Goal: Task Accomplishment & Management: Use online tool/utility

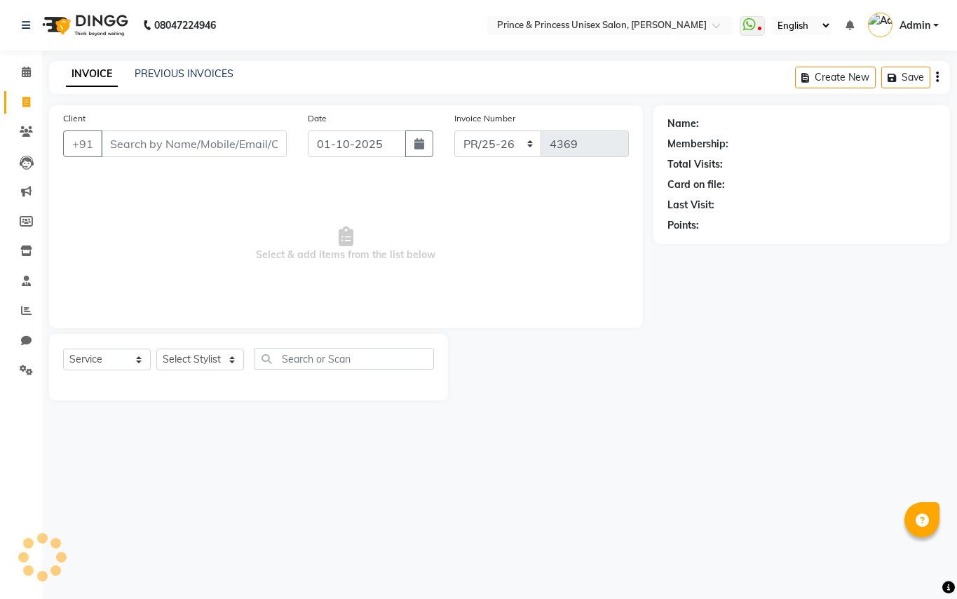
select select "service"
click at [188, 74] on link "PREVIOUS INVOICES" at bounding box center [184, 73] width 99 height 13
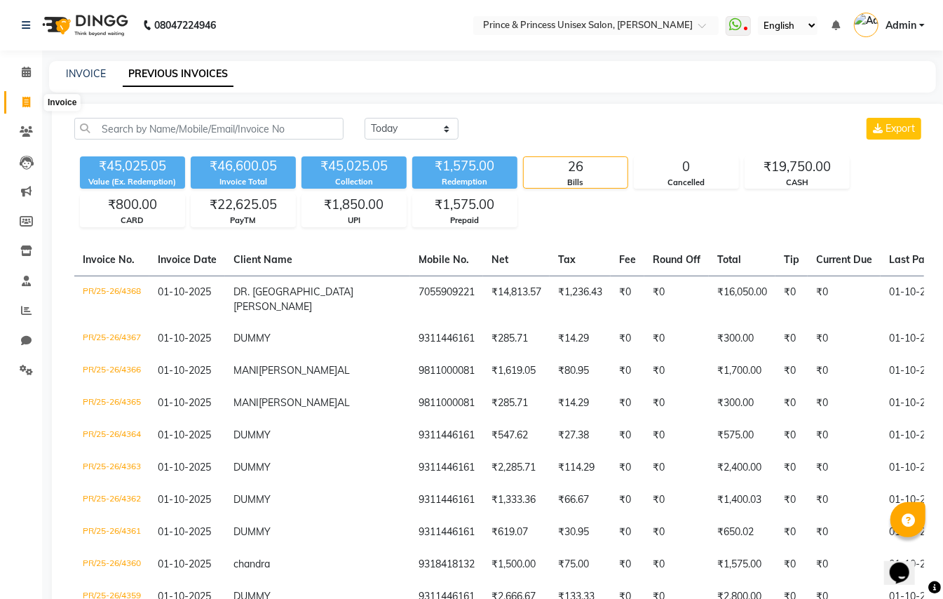
click at [25, 102] on icon at bounding box center [26, 102] width 8 height 11
select select "service"
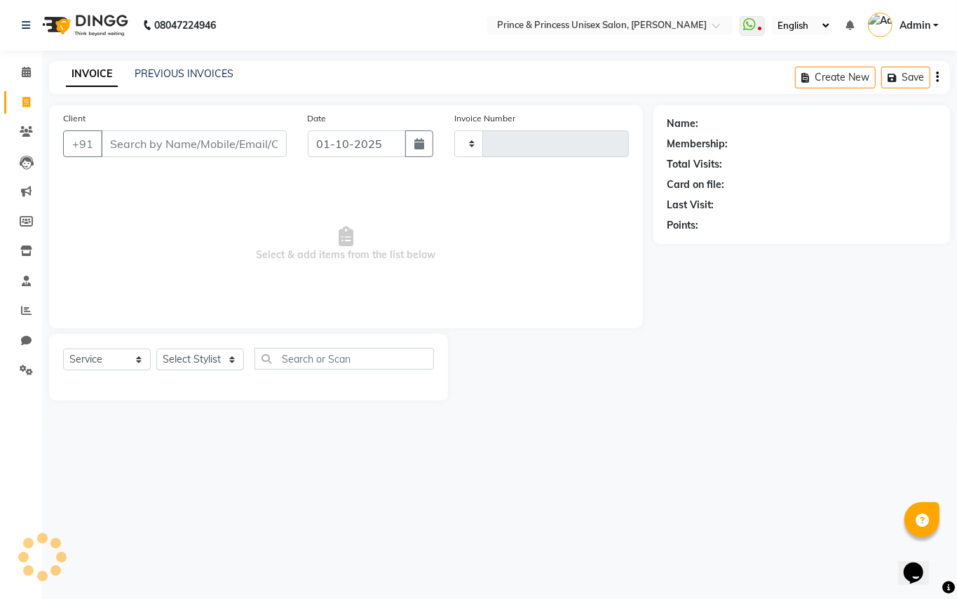
click at [184, 144] on input "Client" at bounding box center [194, 143] width 186 height 27
type input "4369"
select select "3760"
type input "9311446161"
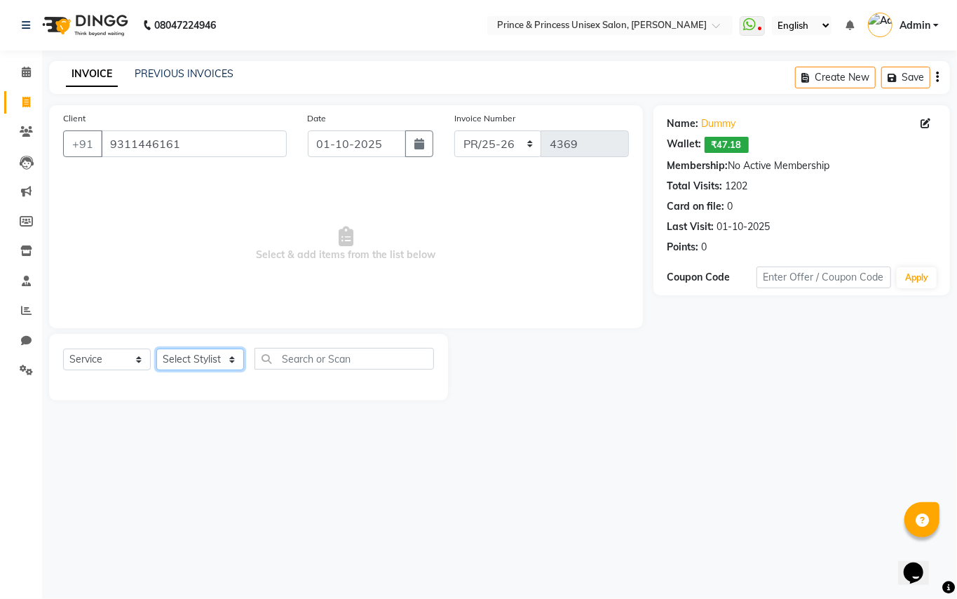
click at [185, 357] on select "Select Stylist ABHISHE[PERSON_NAME]ET NE[PERSON_NAME]A[PERSON_NAME]D[PERSON_NAM…" at bounding box center [200, 359] width 88 height 22
select select "87445"
drag, startPoint x: 194, startPoint y: 359, endPoint x: 283, endPoint y: 366, distance: 89.3
click at [194, 359] on select "Select Stylist ABHISHE[PERSON_NAME]ET NE[PERSON_NAME]A[PERSON_NAME]D[PERSON_NAM…" at bounding box center [200, 359] width 88 height 22
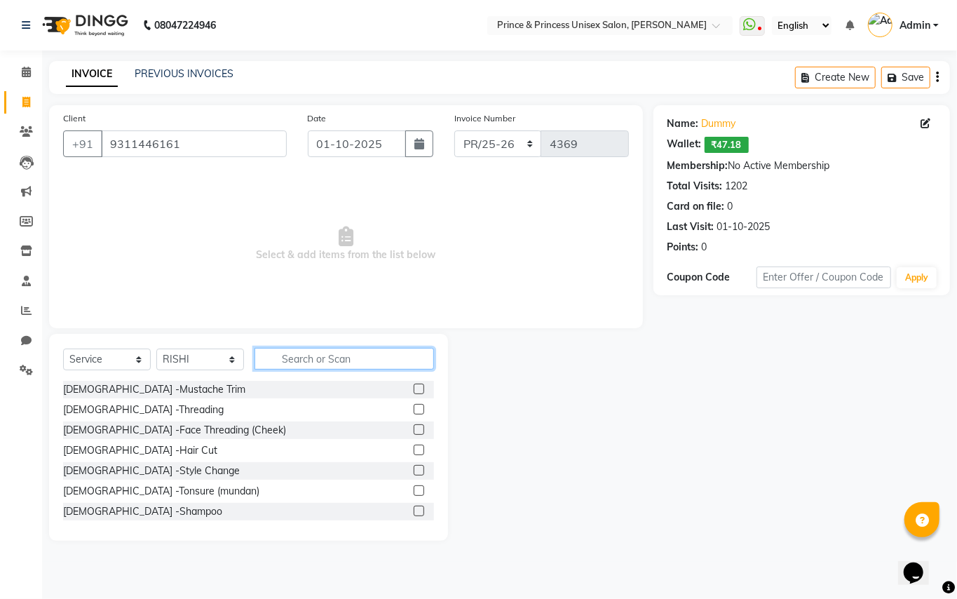
click at [314, 359] on input "text" at bounding box center [343, 359] width 179 height 22
click at [313, 359] on input "text" at bounding box center [343, 359] width 179 height 22
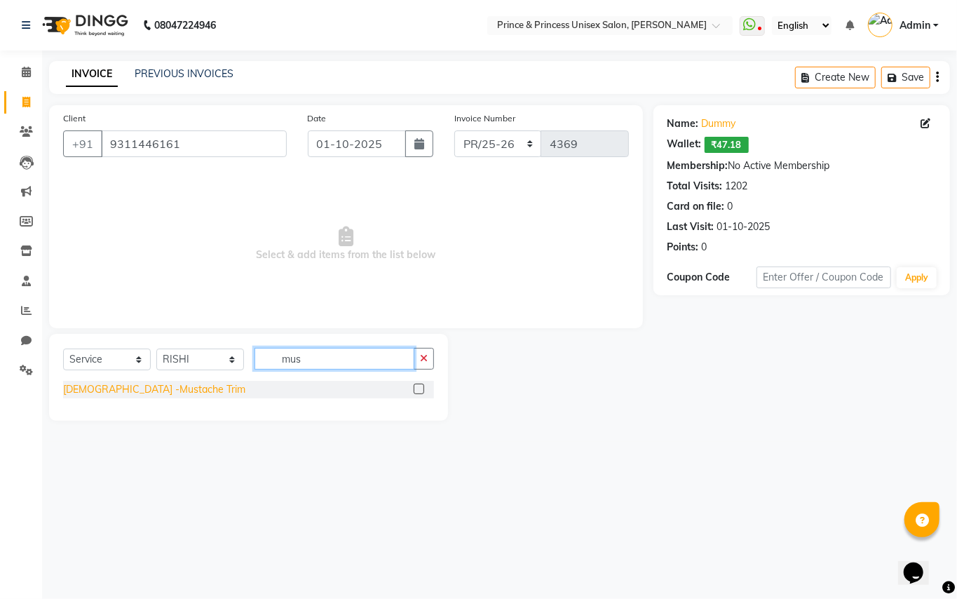
type input "mus"
click at [143, 388] on div "[DEMOGRAPHIC_DATA] -Mustache Trim" at bounding box center [154, 389] width 182 height 15
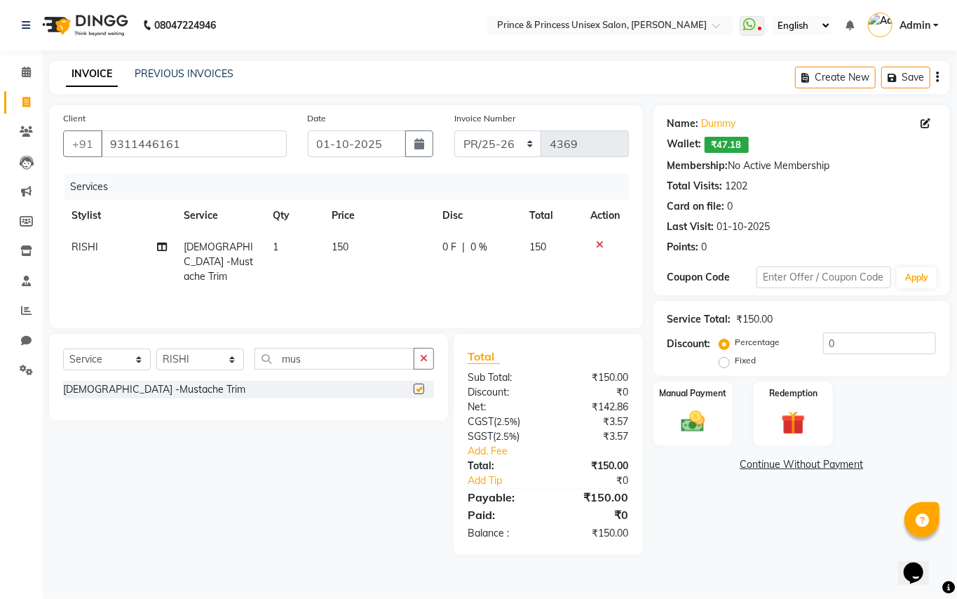
checkbox input "false"
click at [343, 247] on span "150" at bounding box center [340, 246] width 17 height 13
select select "87445"
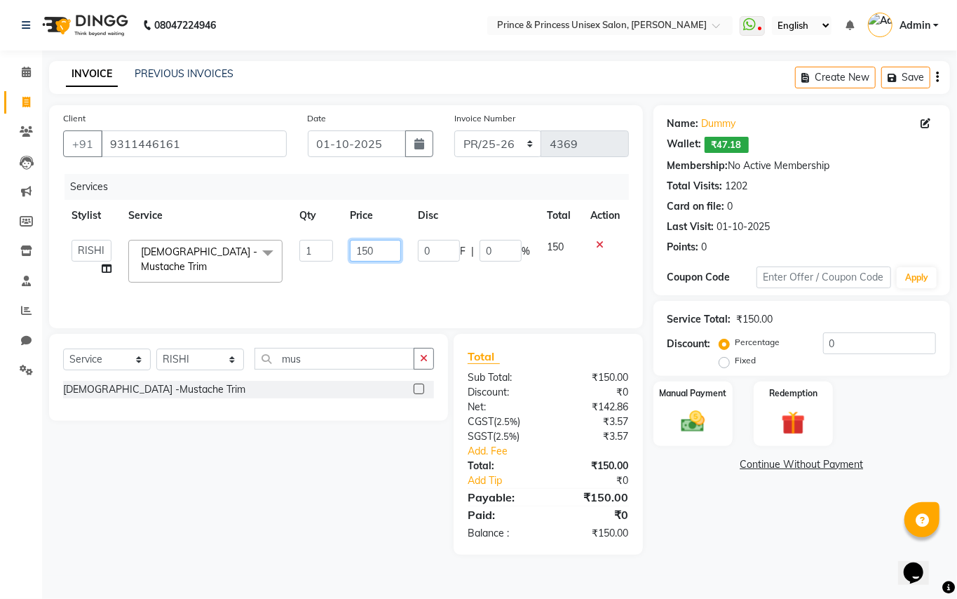
click at [385, 247] on input "150" at bounding box center [375, 251] width 51 height 22
type input "100"
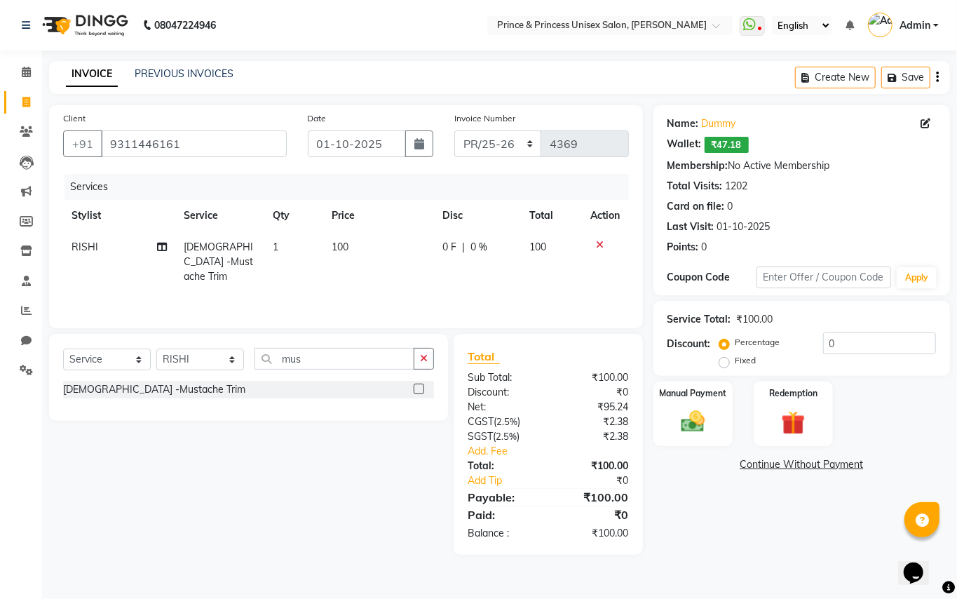
click at [366, 279] on div "Services Stylist Service Qty Price Disc Total Action RISHI [DEMOGRAPHIC_DATA] -…" at bounding box center [346, 244] width 566 height 140
click at [687, 423] on img at bounding box center [693, 421] width 40 height 29
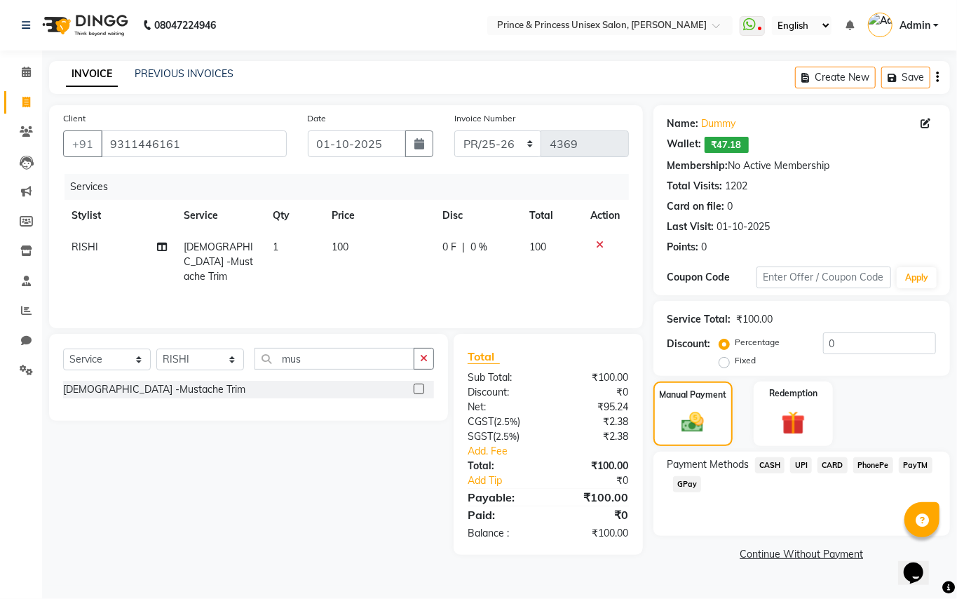
click at [769, 465] on span "CASH" at bounding box center [770, 465] width 30 height 16
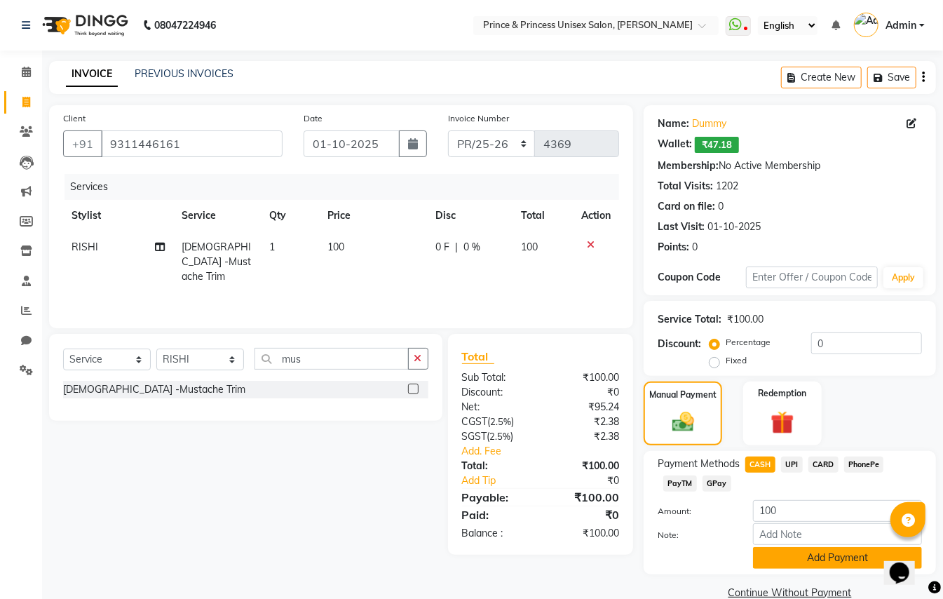
click at [784, 559] on button "Add Payment" at bounding box center [837, 558] width 169 height 22
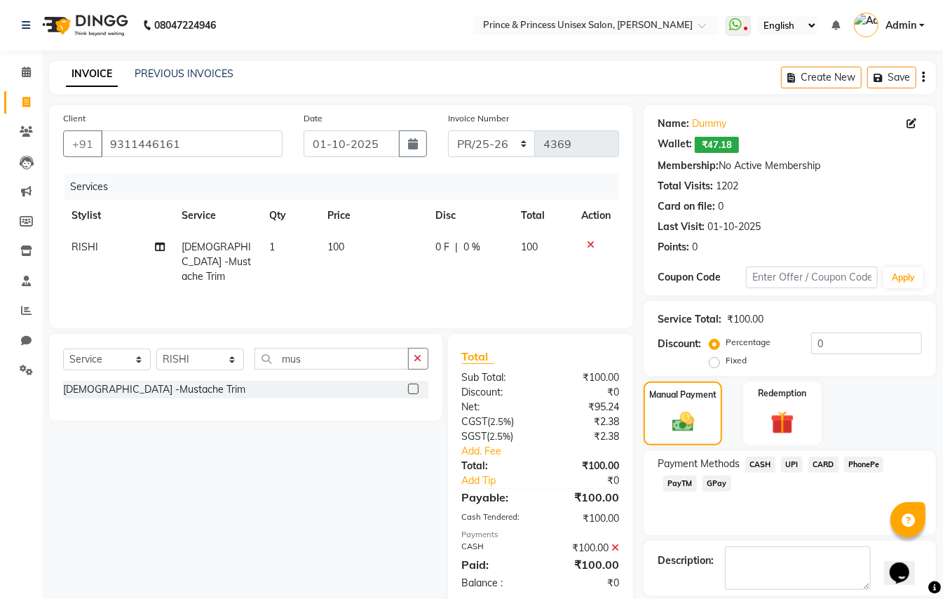
scroll to position [66, 0]
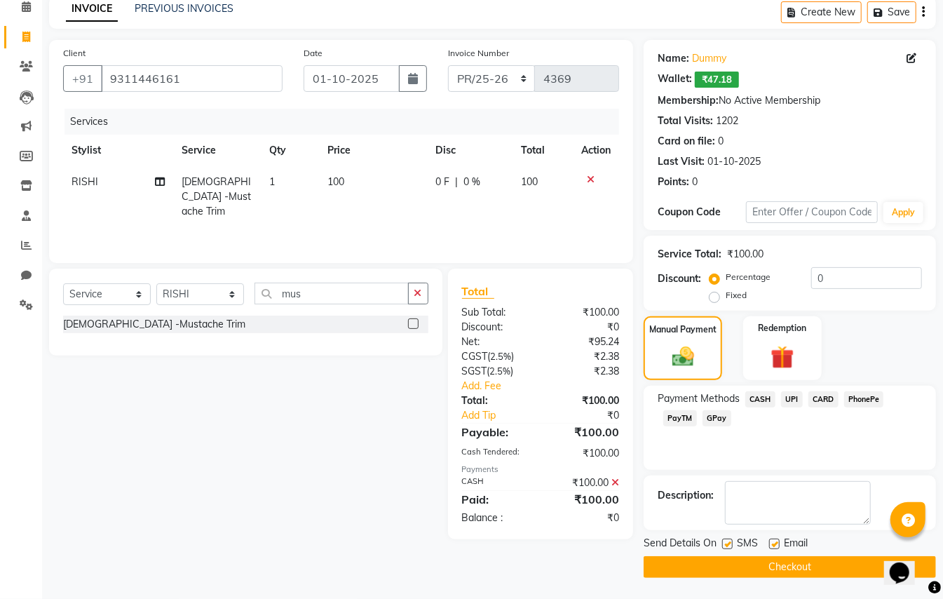
click at [875, 561] on button "Checkout" at bounding box center [789, 567] width 292 height 22
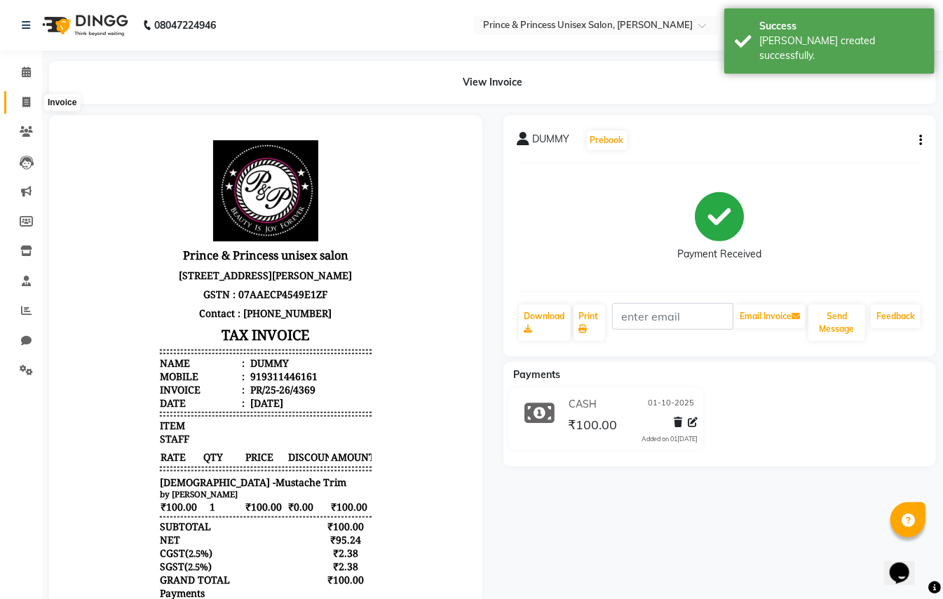
click at [27, 97] on icon at bounding box center [26, 102] width 8 height 11
select select "service"
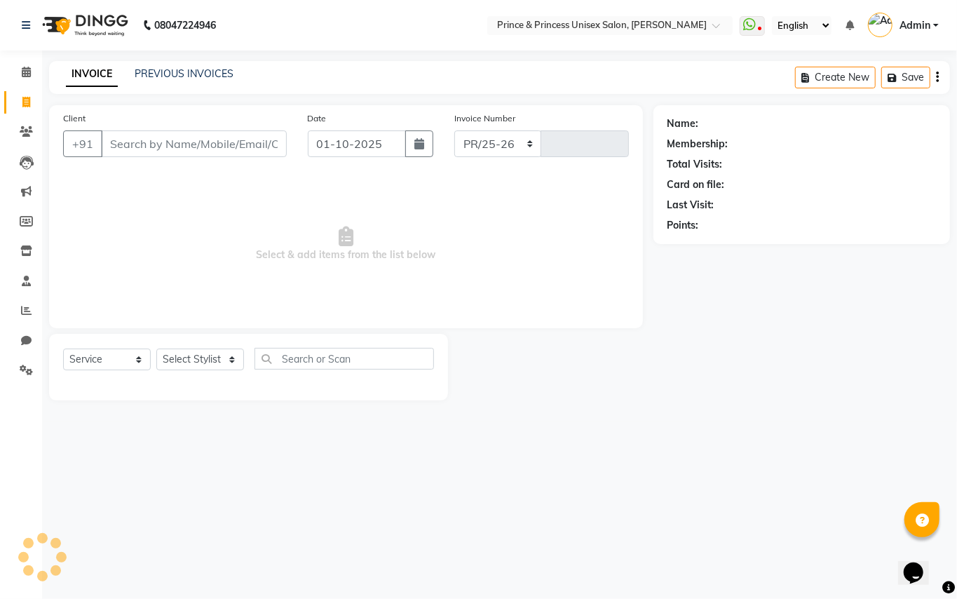
select select "3760"
type input "4370"
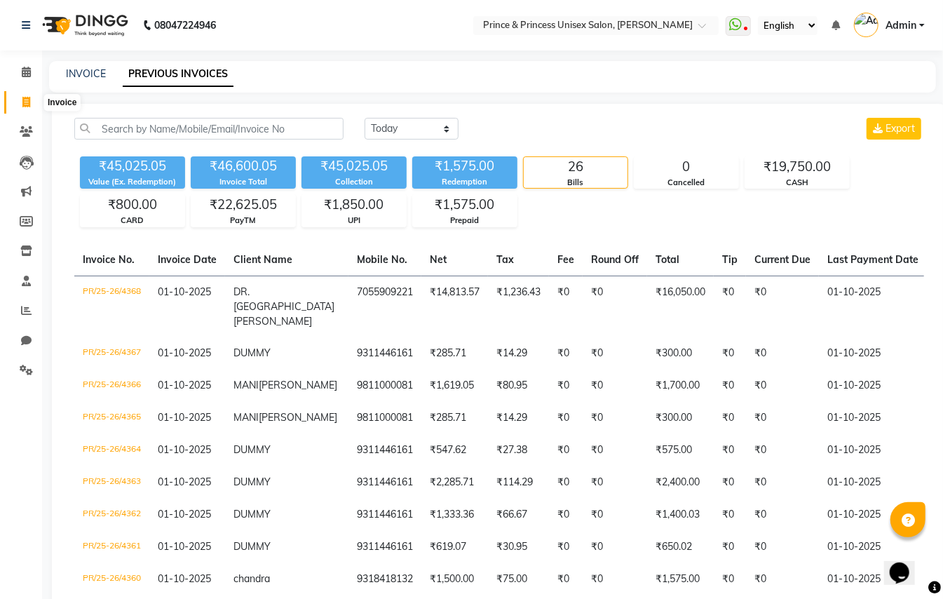
click at [34, 96] on span at bounding box center [26, 103] width 25 height 16
select select "service"
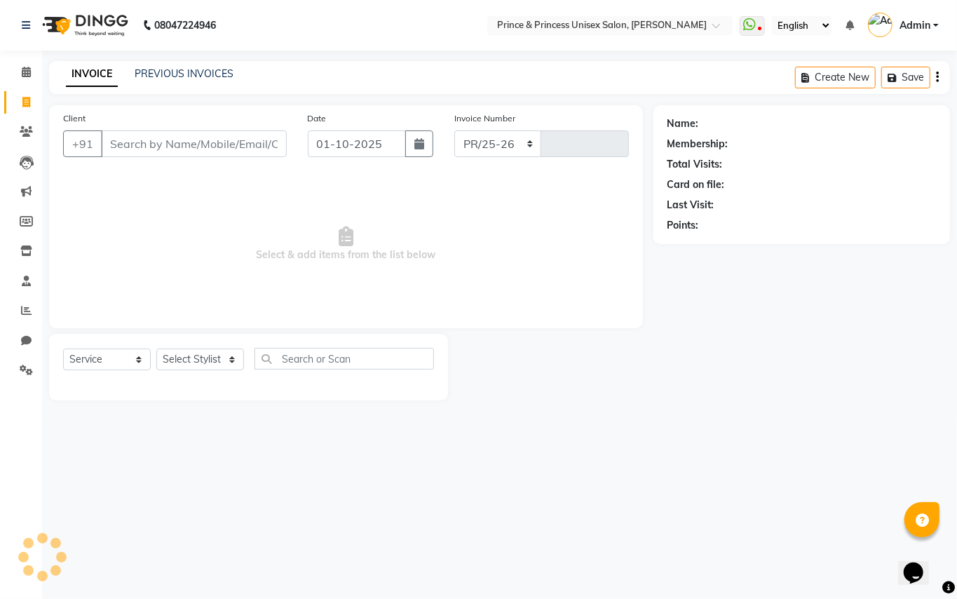
select select "3760"
type input "4370"
click at [29, 311] on icon at bounding box center [26, 310] width 11 height 11
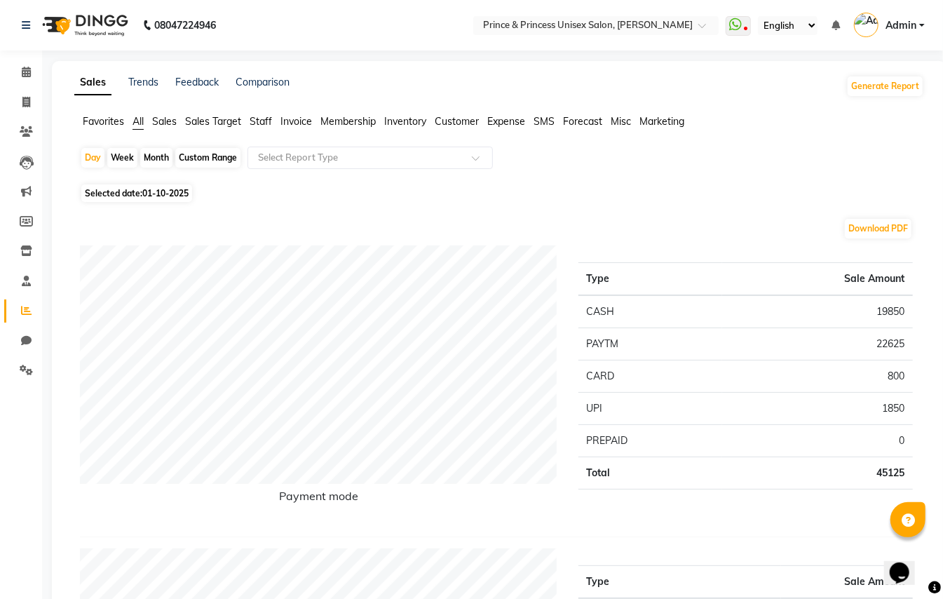
click at [241, 125] on span "Sales Target" at bounding box center [213, 121] width 56 height 13
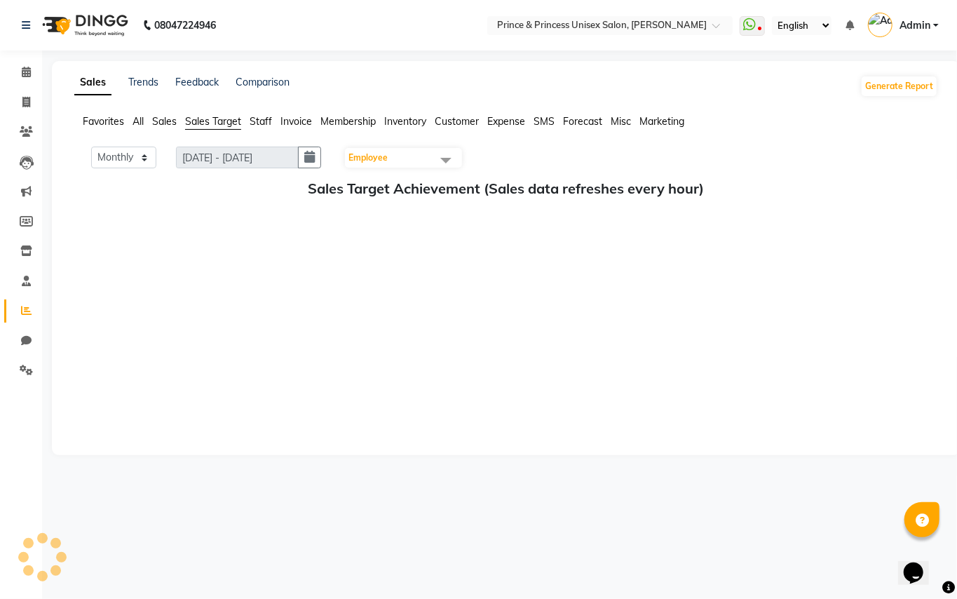
click at [256, 122] on span "Staff" at bounding box center [261, 121] width 22 height 13
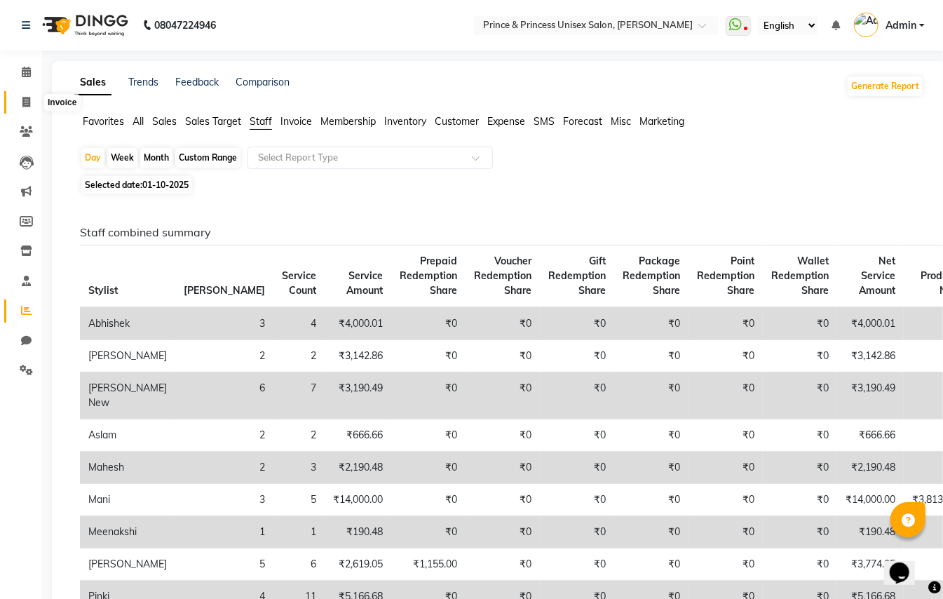
click at [22, 99] on icon at bounding box center [26, 102] width 8 height 11
select select "service"
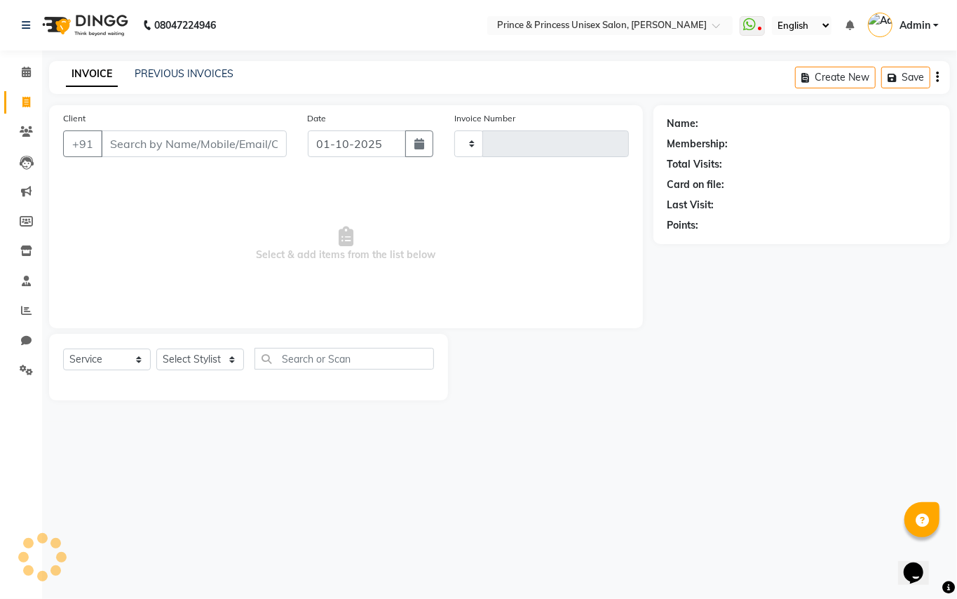
type input "4370"
select select "3760"
click at [27, 101] on icon at bounding box center [26, 102] width 8 height 11
select select "service"
type input "4370"
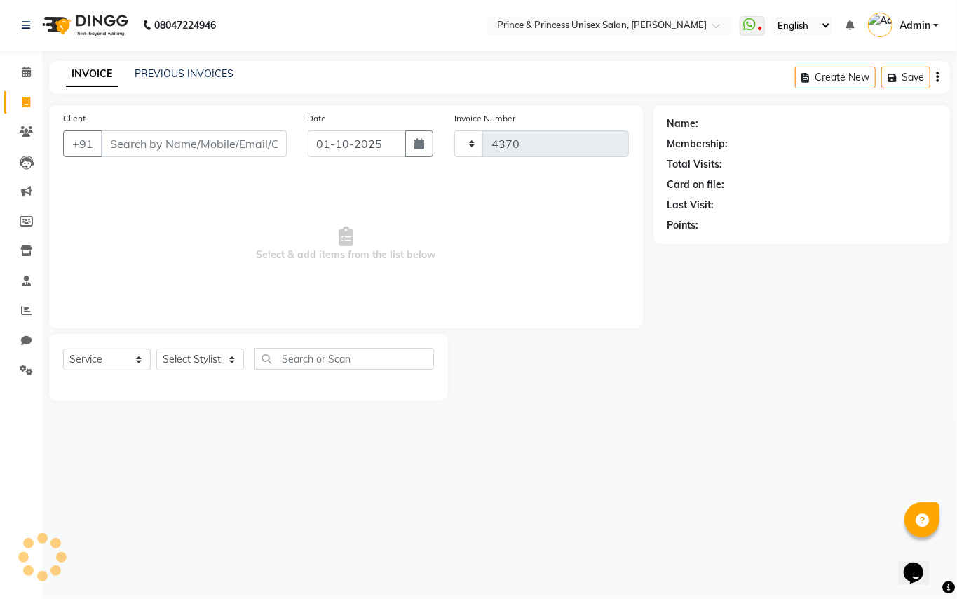
select select "3760"
